Goal: Information Seeking & Learning: Learn about a topic

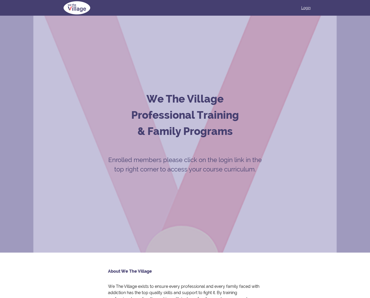
click at [305, 9] on link "Login" at bounding box center [305, 7] width 9 height 5
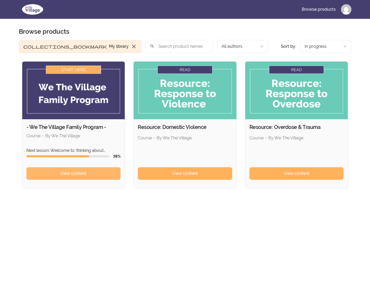
click at [74, 173] on span "View content" at bounding box center [73, 174] width 26 height 6
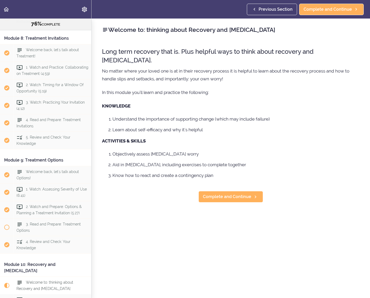
scroll to position [844, 0]
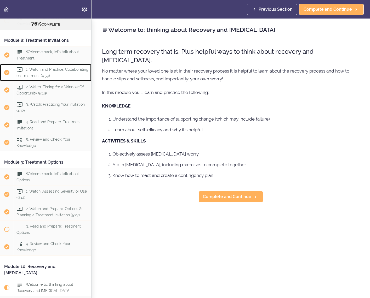
click at [51, 73] on div "1. Watch and Practice: Collaborating on Treatment (4:59)" at bounding box center [53, 72] width 78 height 17
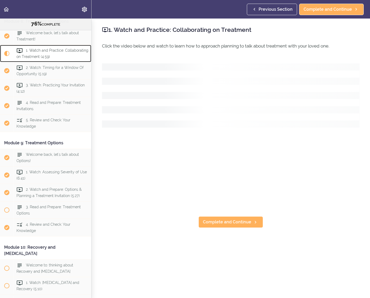
scroll to position [869, 0]
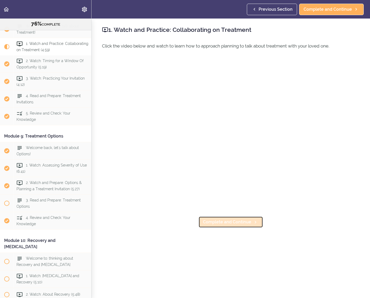
click at [236, 222] on span "Complete and Continue" at bounding box center [227, 222] width 48 height 6
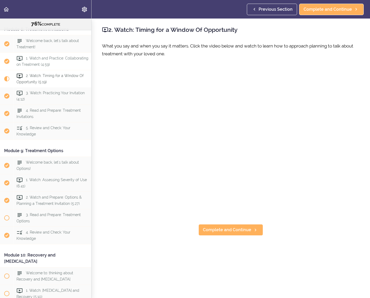
scroll to position [854, 0]
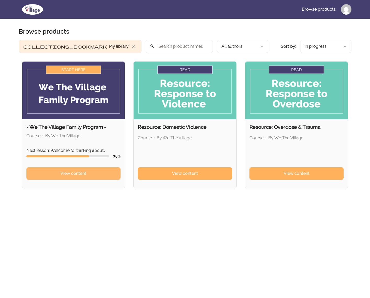
click at [71, 176] on span "View content" at bounding box center [73, 174] width 26 height 6
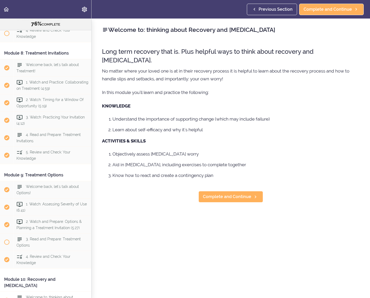
scroll to position [827, 0]
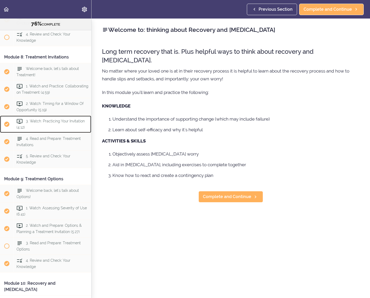
click at [46, 124] on div "3. Watch: Practicing Your Invitation (4:12)" at bounding box center [53, 124] width 78 height 17
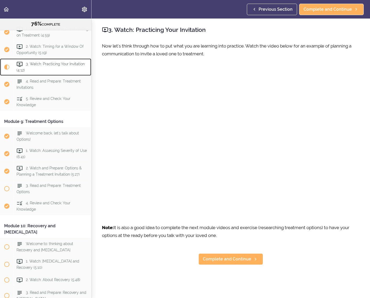
scroll to position [904, 0]
